Goal: Task Accomplishment & Management: Use online tool/utility

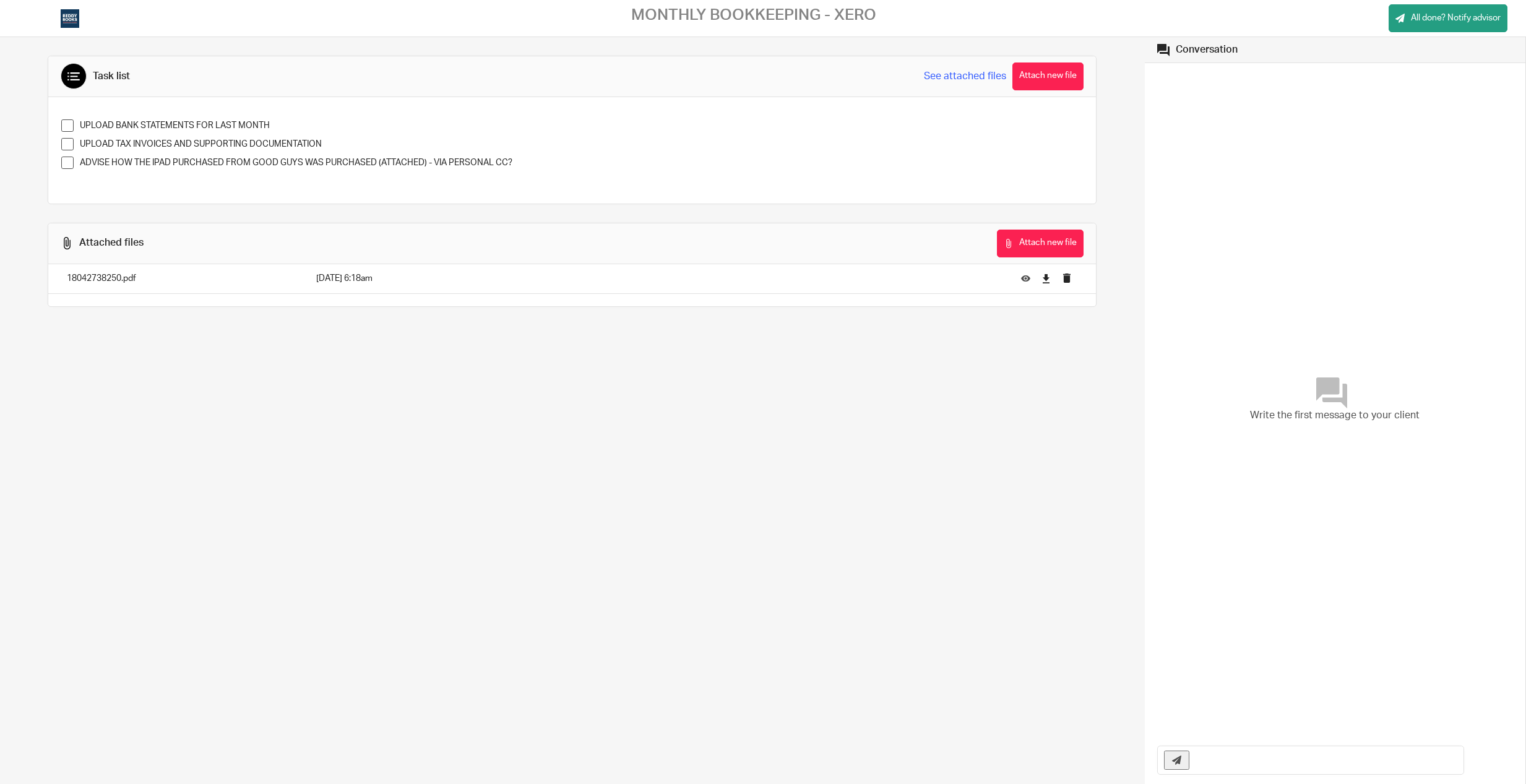
click at [72, 163] on span at bounding box center [67, 162] width 12 height 12
click at [111, 279] on p "18042738250.pdf" at bounding box center [179, 278] width 224 height 12
click at [62, 162] on span at bounding box center [67, 162] width 12 height 12
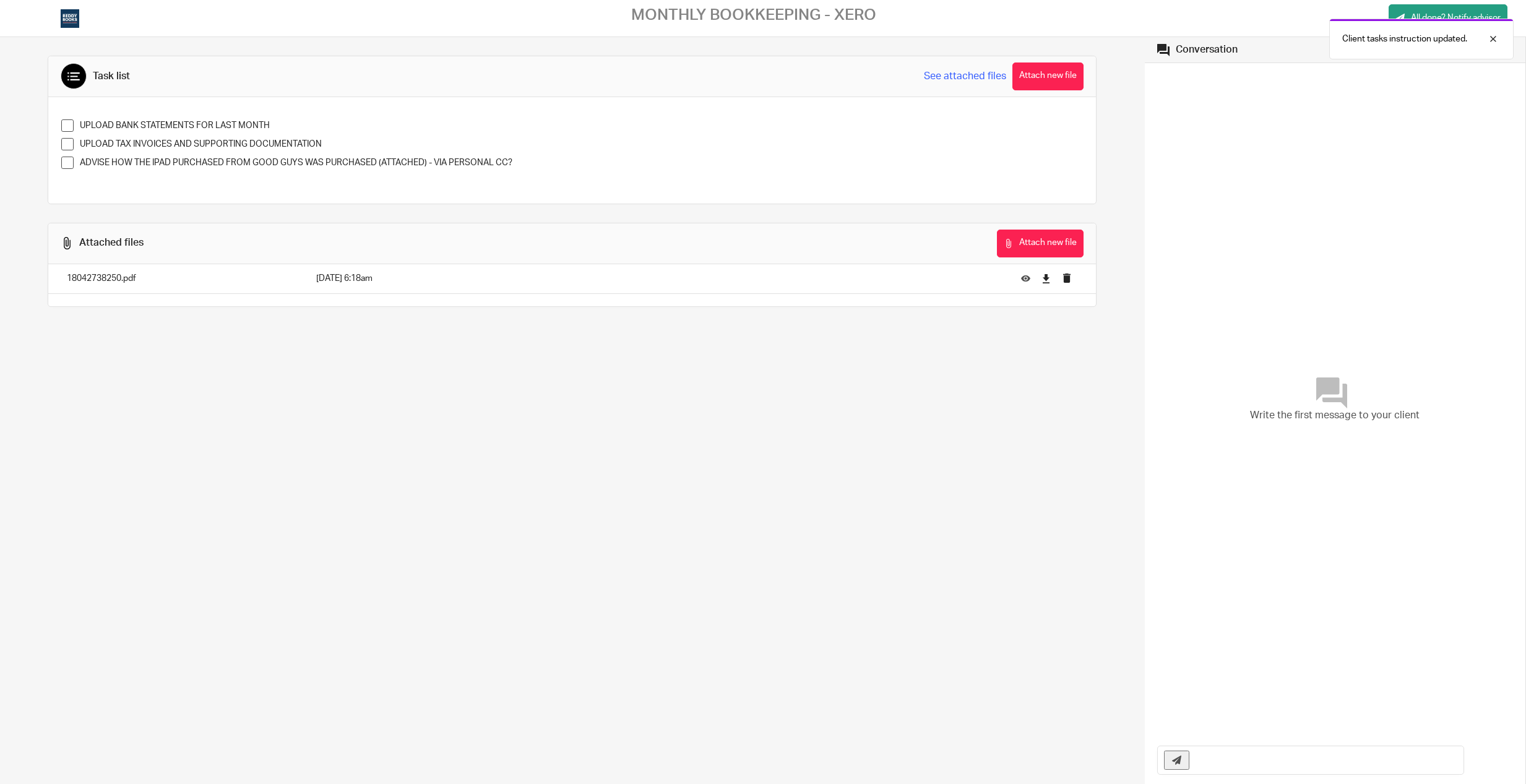
drag, startPoint x: 1498, startPoint y: 216, endPoint x: 1454, endPoint y: 215, distance: 44.0
click at [1454, 215] on div "Write the first message to your client" at bounding box center [1335, 400] width 381 height 673
click at [1204, 154] on div "Write the first message to your client" at bounding box center [1335, 400] width 356 height 660
click at [1203, 155] on div "Write the first message to your client" at bounding box center [1335, 400] width 356 height 660
